Goal: Navigation & Orientation: Find specific page/section

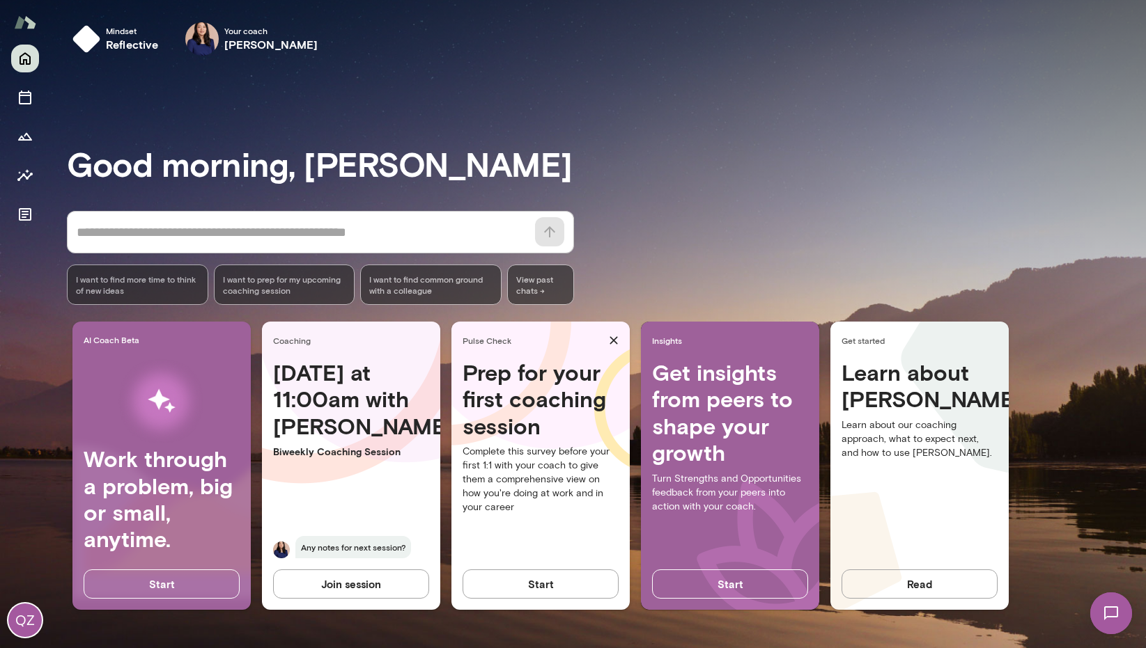
click at [5, 104] on div "QZ" at bounding box center [25, 347] width 50 height 604
click at [22, 104] on icon "Sessions" at bounding box center [25, 98] width 13 height 14
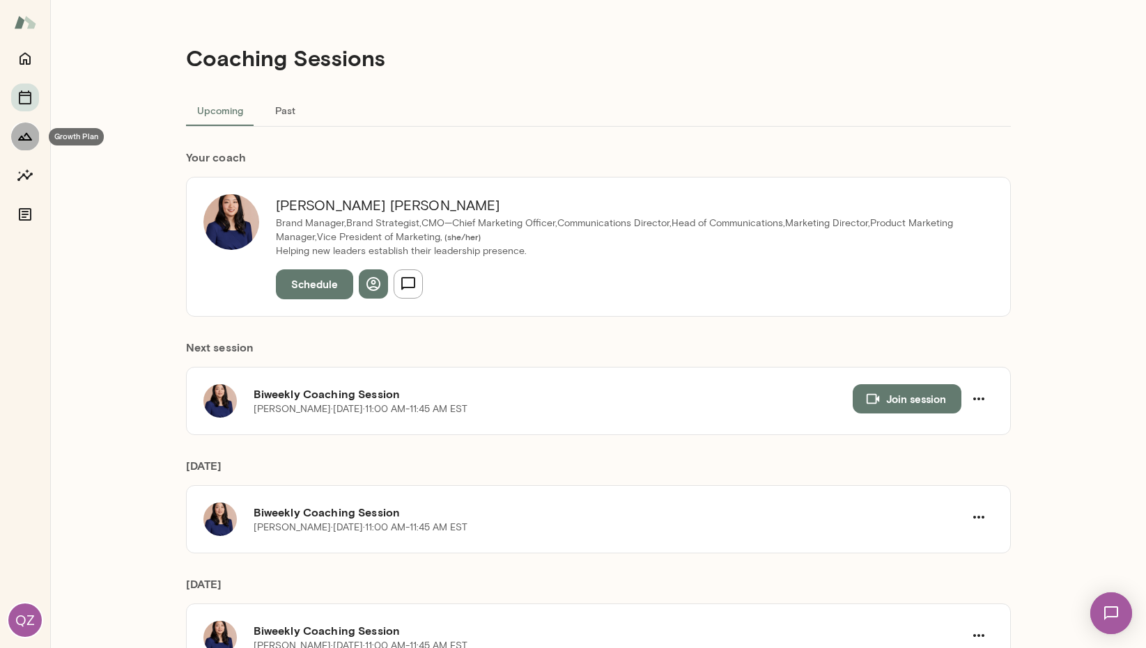
click at [33, 138] on icon "Growth Plan" at bounding box center [25, 136] width 17 height 17
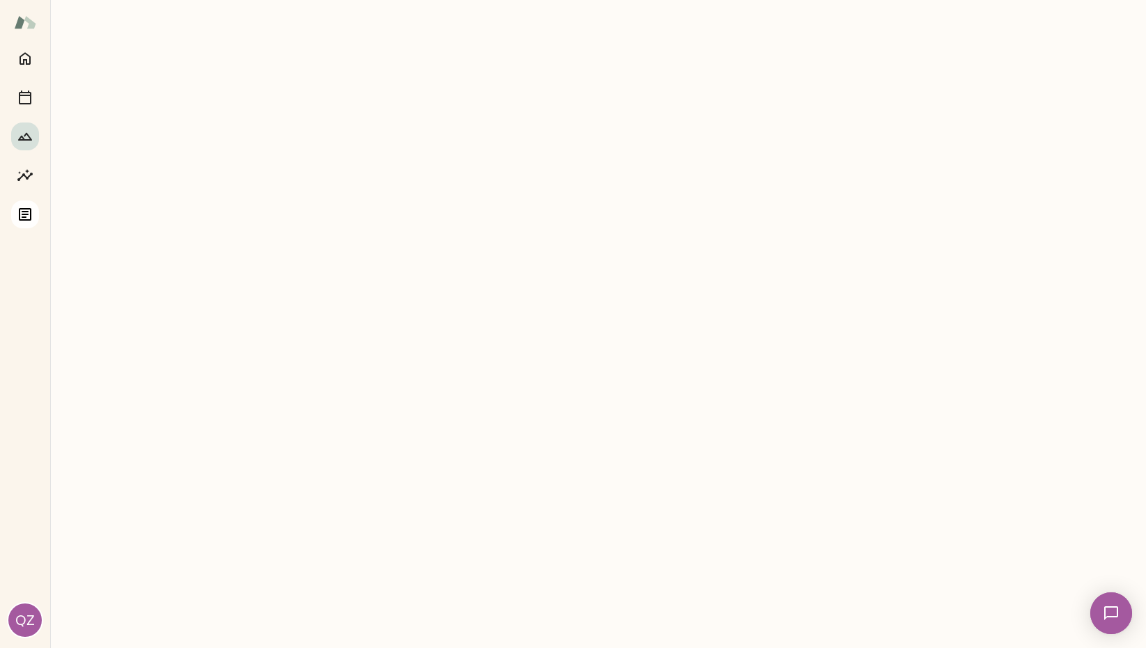
click at [38, 217] on div "QZ" at bounding box center [25, 347] width 50 height 604
click at [24, 215] on icon "Documents" at bounding box center [25, 214] width 13 height 13
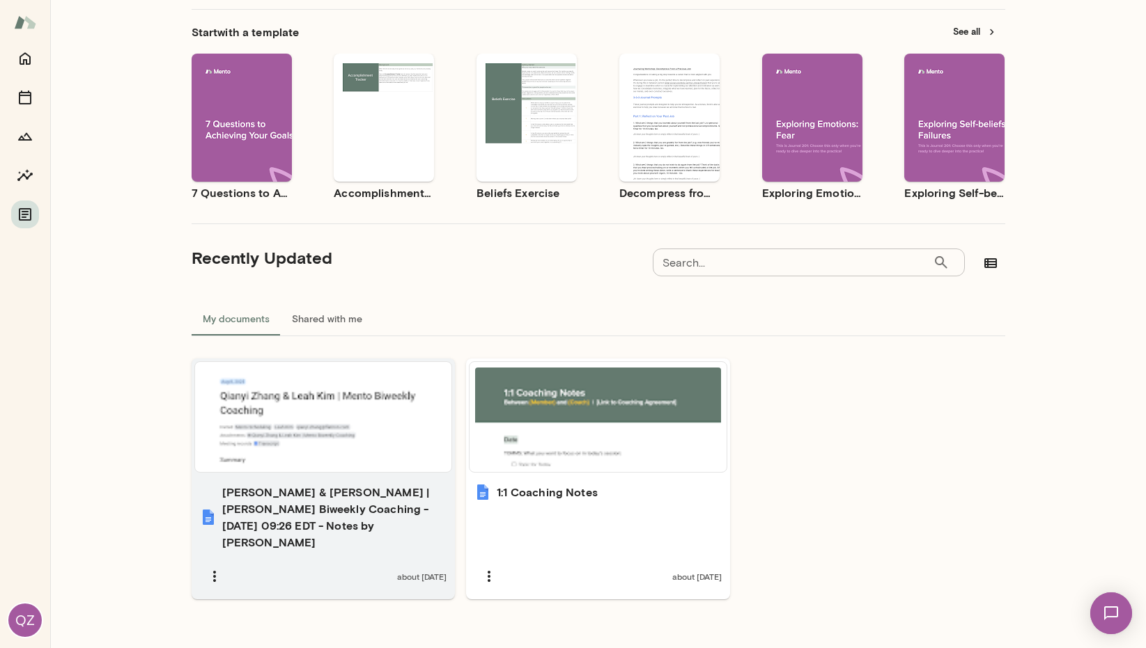
scroll to position [86, 0]
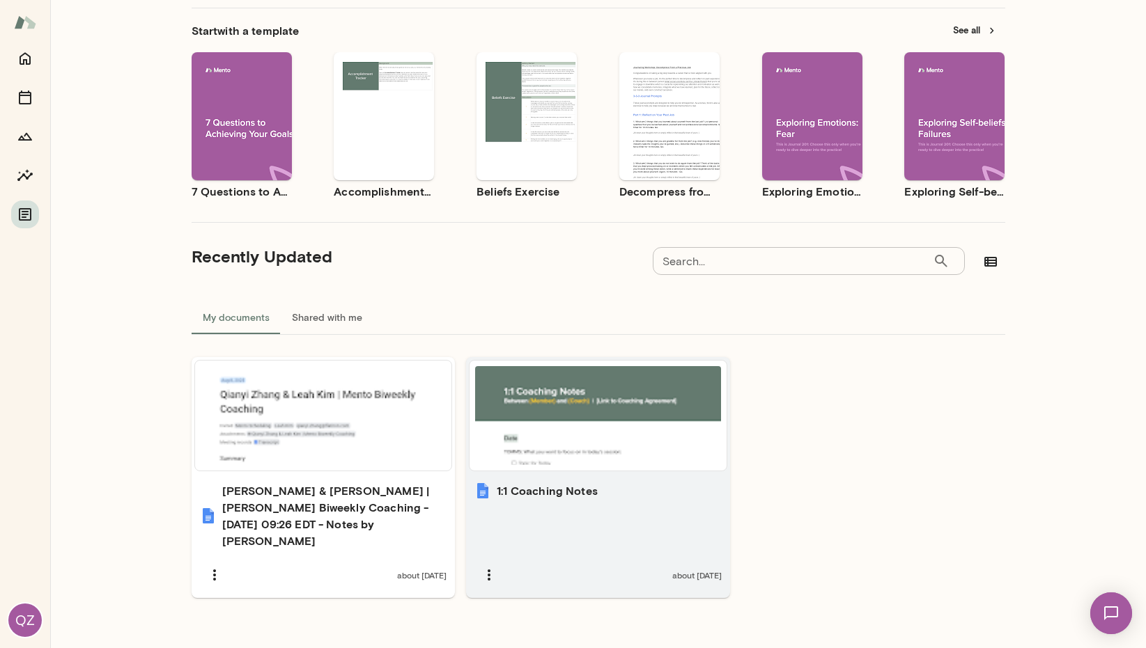
click at [597, 438] on div at bounding box center [598, 415] width 246 height 99
